Goal: Navigation & Orientation: Find specific page/section

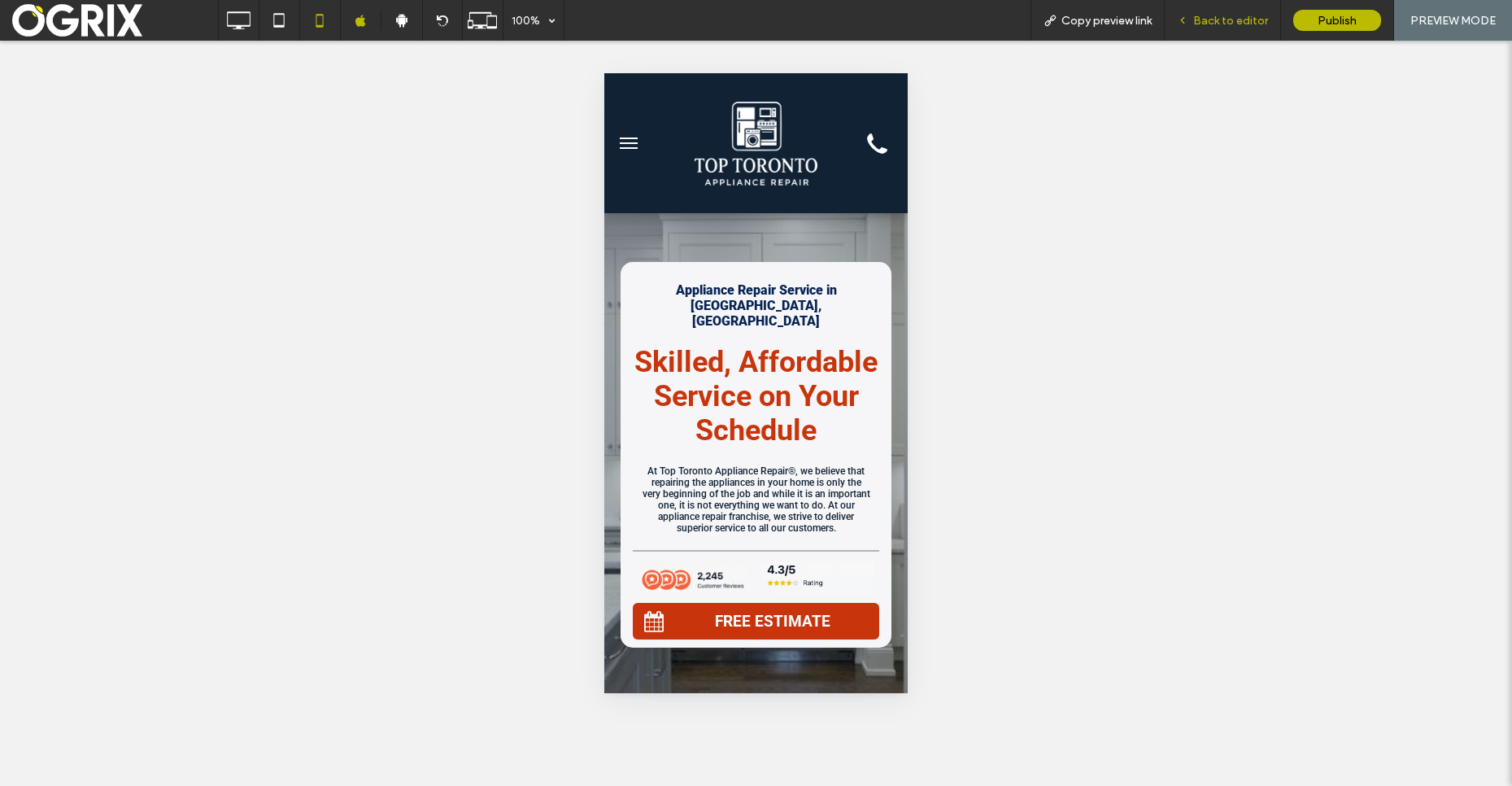
click at [1225, 29] on div "Back to editor" at bounding box center [1222, 20] width 116 height 40
click at [1261, 25] on span "Back to editor" at bounding box center [1230, 21] width 75 height 14
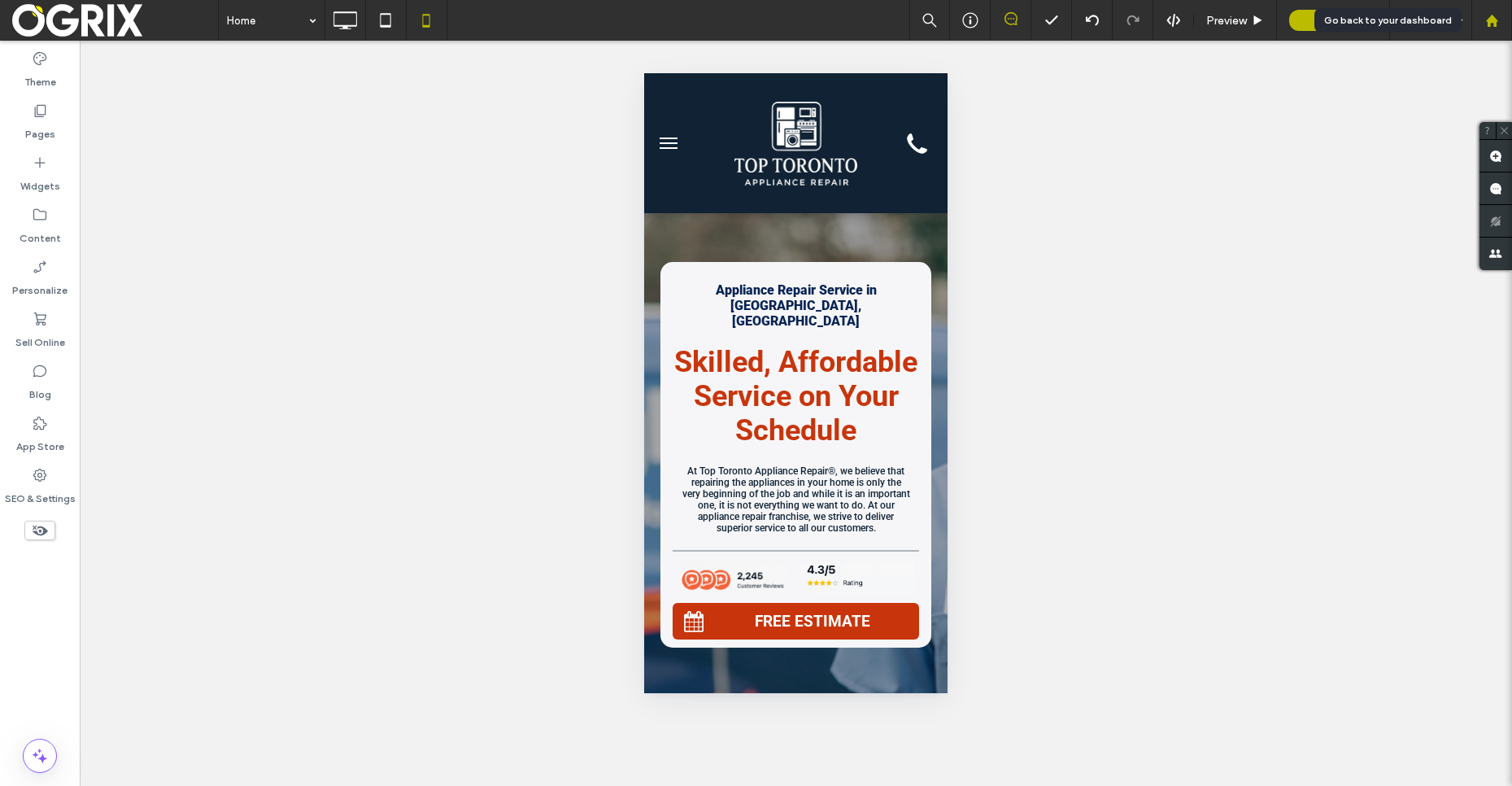
click at [1488, 22] on use at bounding box center [1491, 20] width 12 height 12
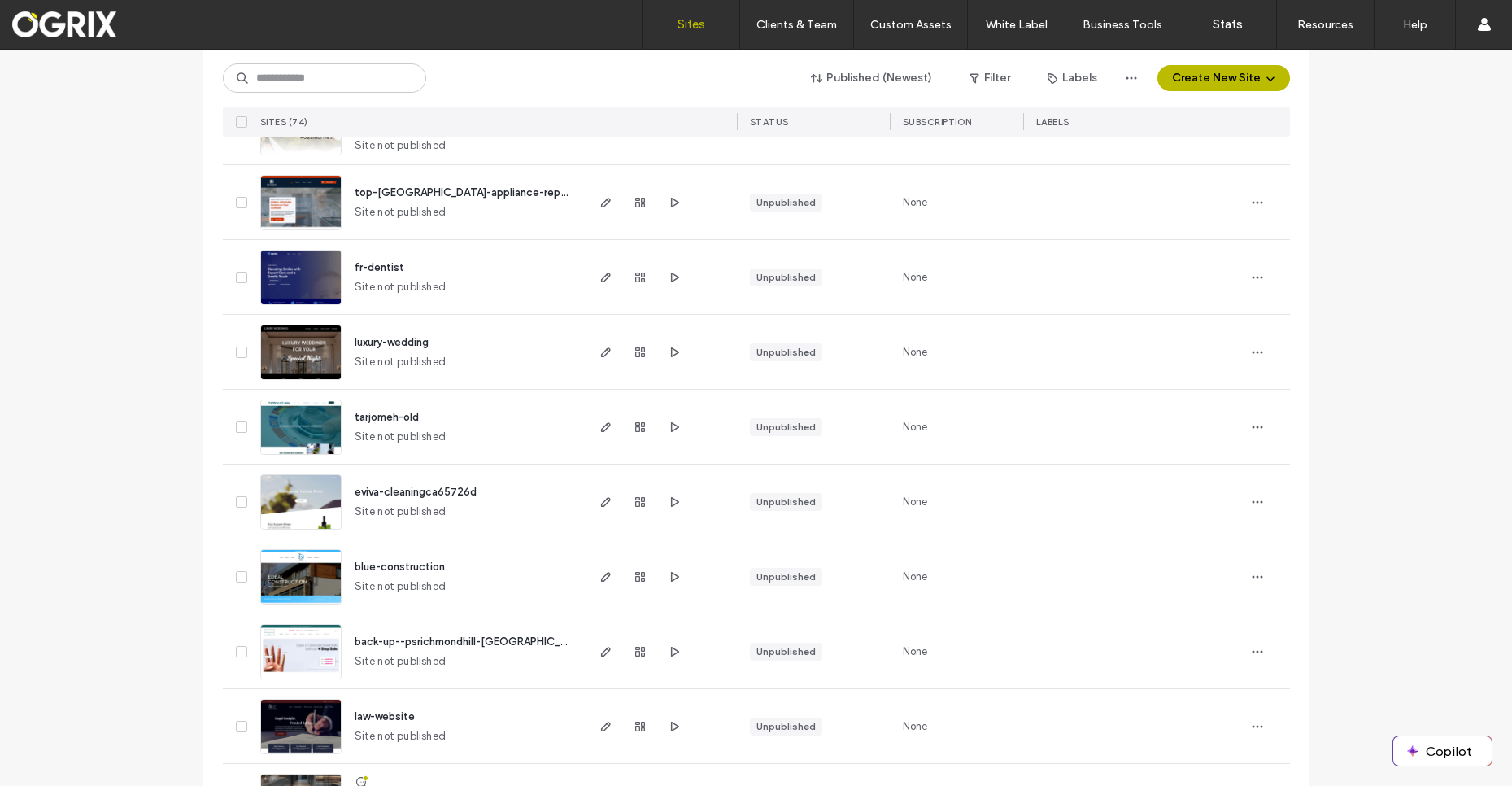
scroll to position [2177, 0]
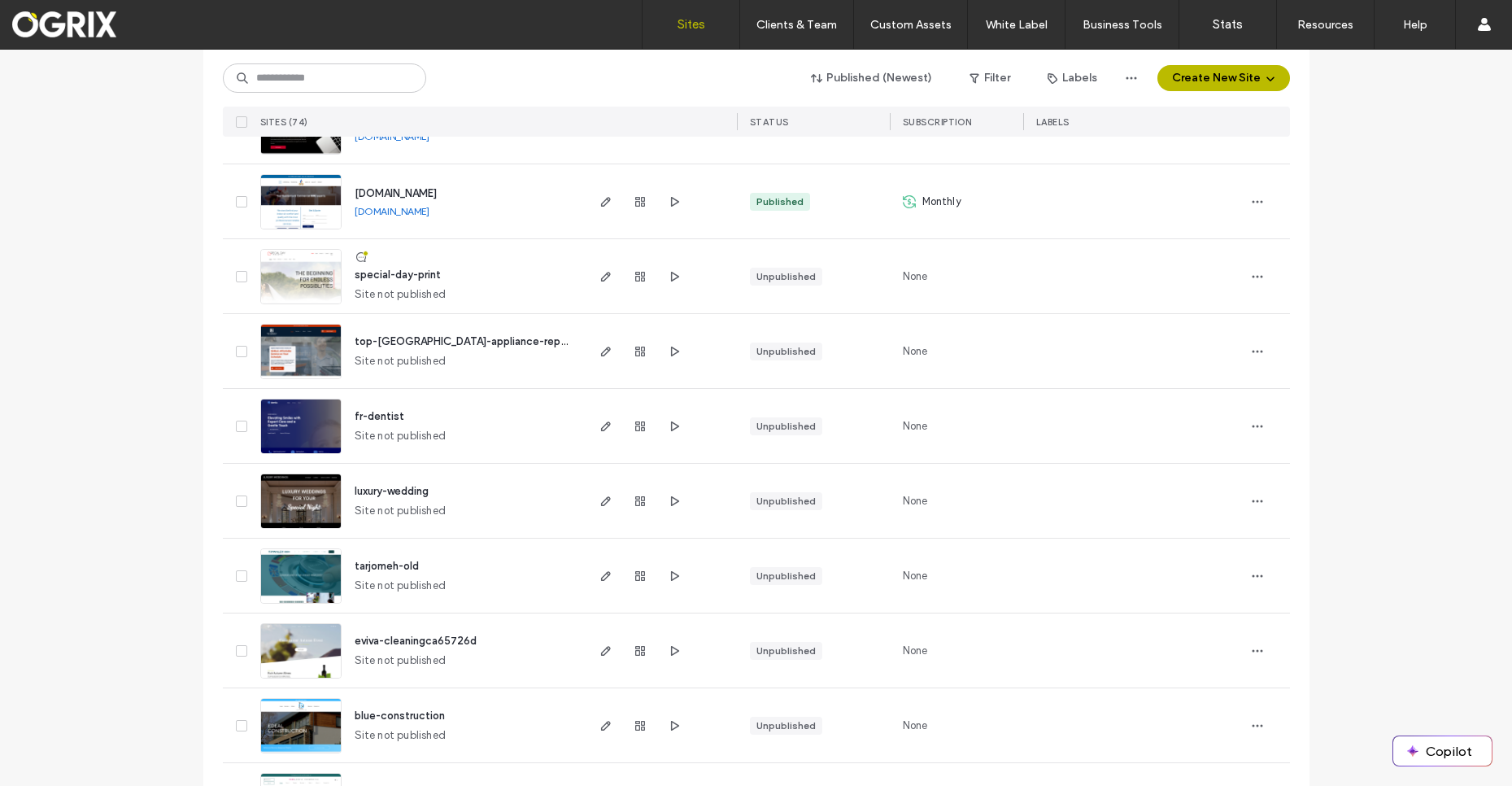
click at [410, 346] on span "top-[GEOGRAPHIC_DATA]-appliance-repair" at bounding box center [463, 341] width 217 height 12
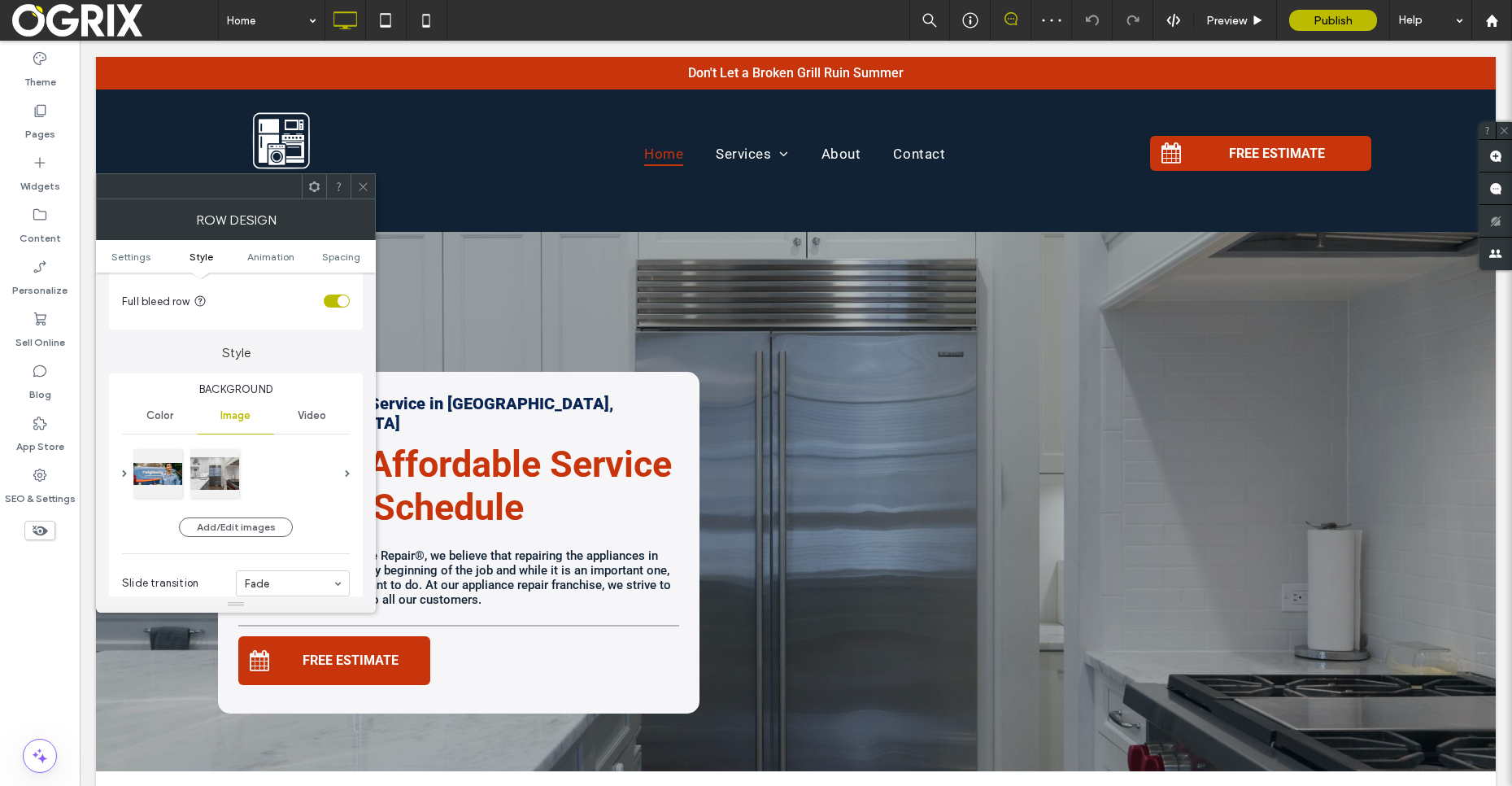
scroll to position [229, 0]
